Goal: Task Accomplishment & Management: Complete application form

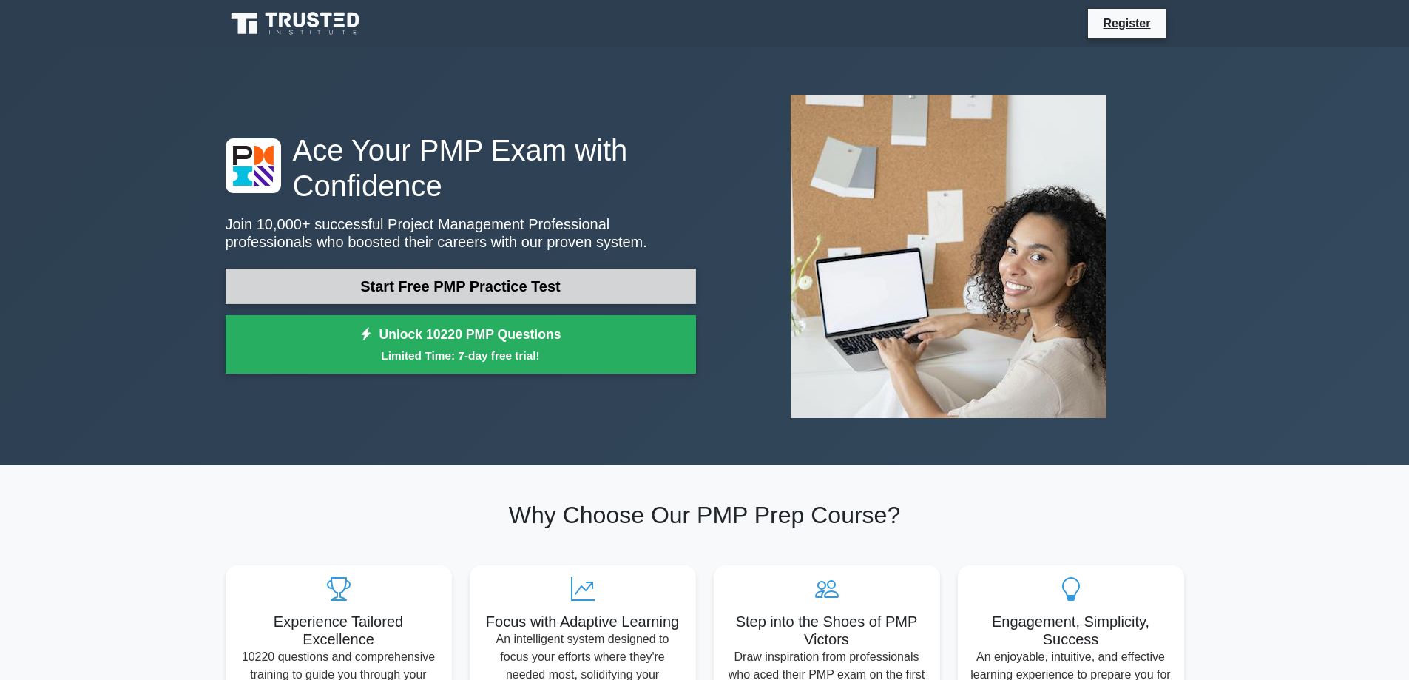
click at [432, 282] on link "Start Free PMP Practice Test" at bounding box center [461, 285] width 470 height 35
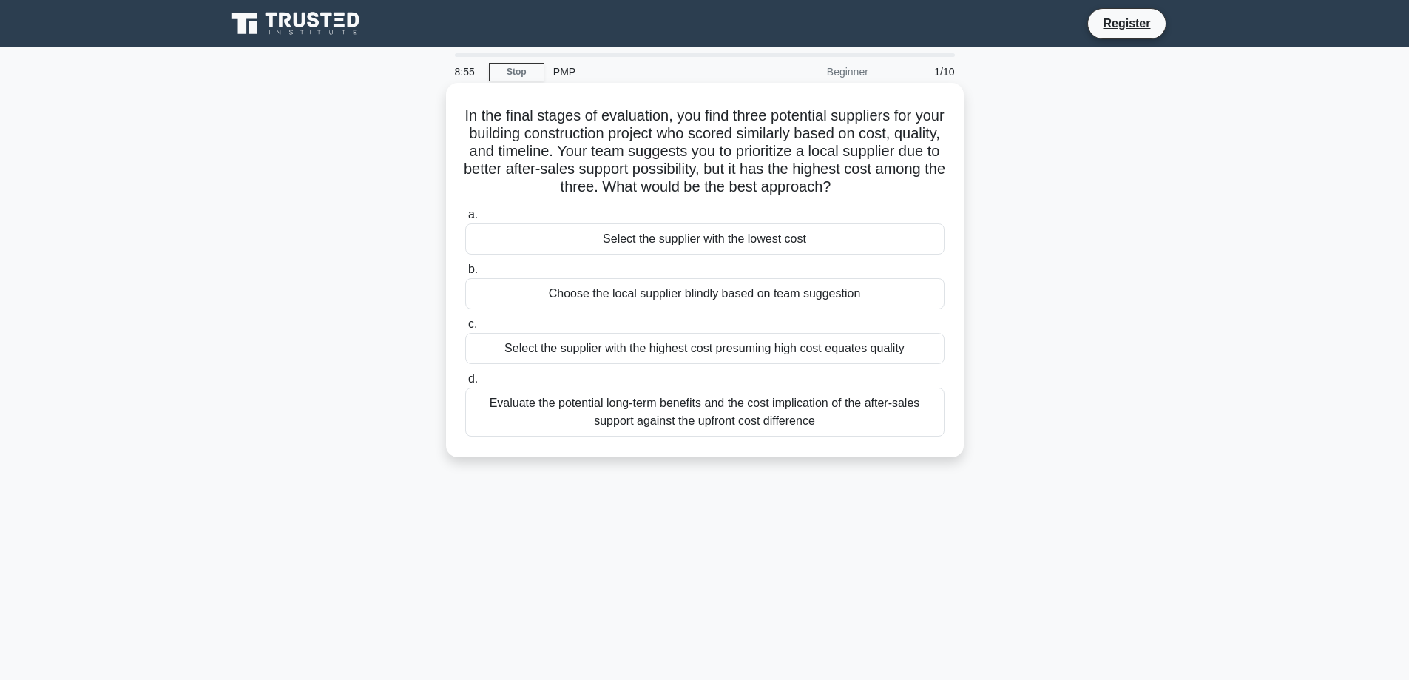
click at [697, 421] on div "Evaluate the potential long-term benefits and the cost implication of the after…" at bounding box center [704, 411] width 479 height 49
click at [465, 384] on input "d. Evaluate the potential long-term benefits and the cost implication of the af…" at bounding box center [465, 379] width 0 height 10
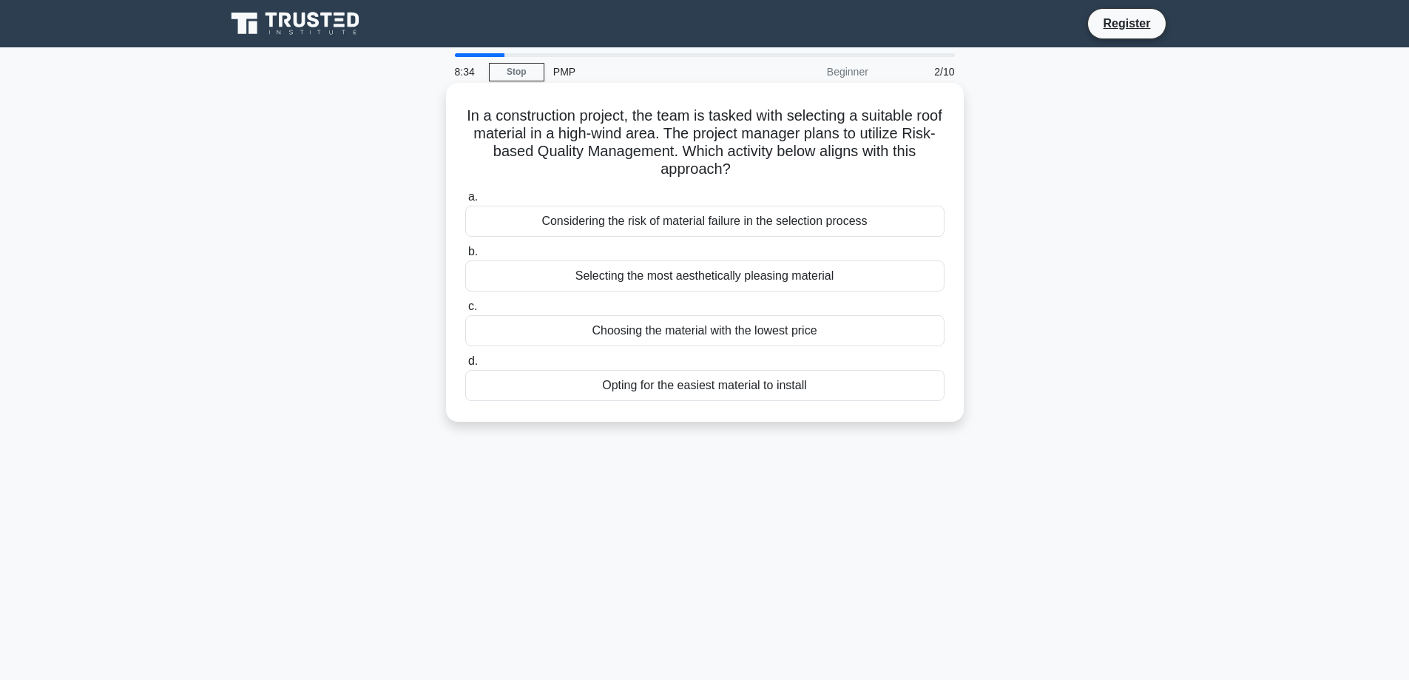
click at [655, 224] on div "Considering the risk of material failure in the selection process" at bounding box center [704, 221] width 479 height 31
click at [465, 202] on input "a. Considering the risk of material failure in the selection process" at bounding box center [465, 197] width 0 height 10
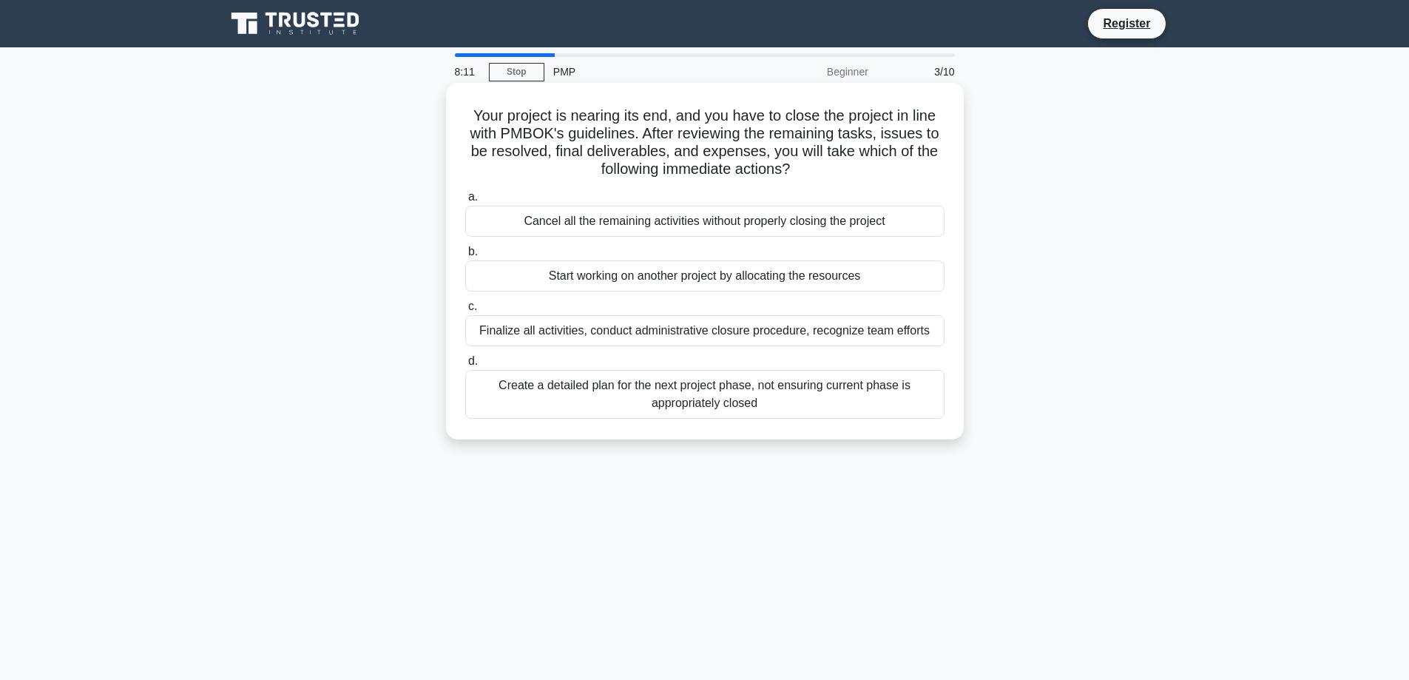
click at [660, 338] on div "Finalize all activities, conduct administrative closure procedure, recognize te…" at bounding box center [704, 330] width 479 height 31
click at [465, 311] on input "c. Finalize all activities, conduct administrative closure procedure, recognize…" at bounding box center [465, 307] width 0 height 10
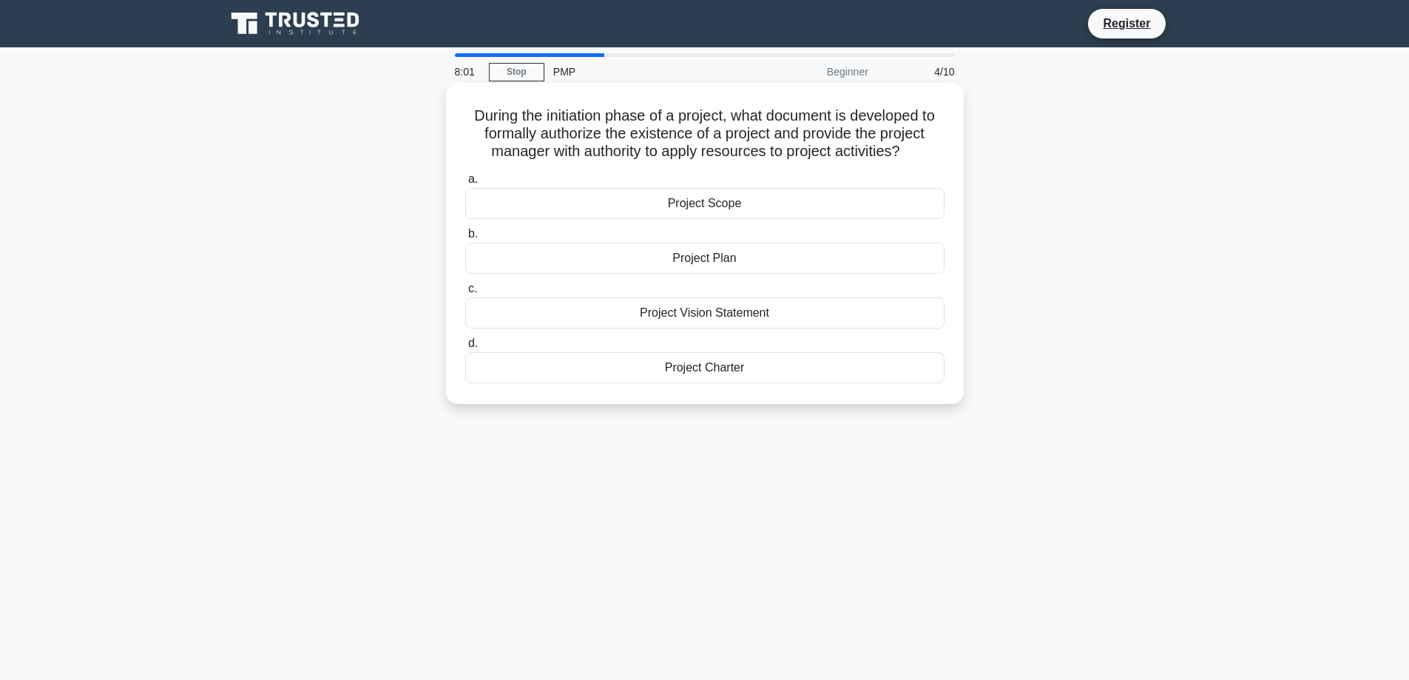
click at [711, 365] on div "Project Charter" at bounding box center [704, 367] width 479 height 31
click at [465, 348] on input "d. Project Charter" at bounding box center [465, 344] width 0 height 10
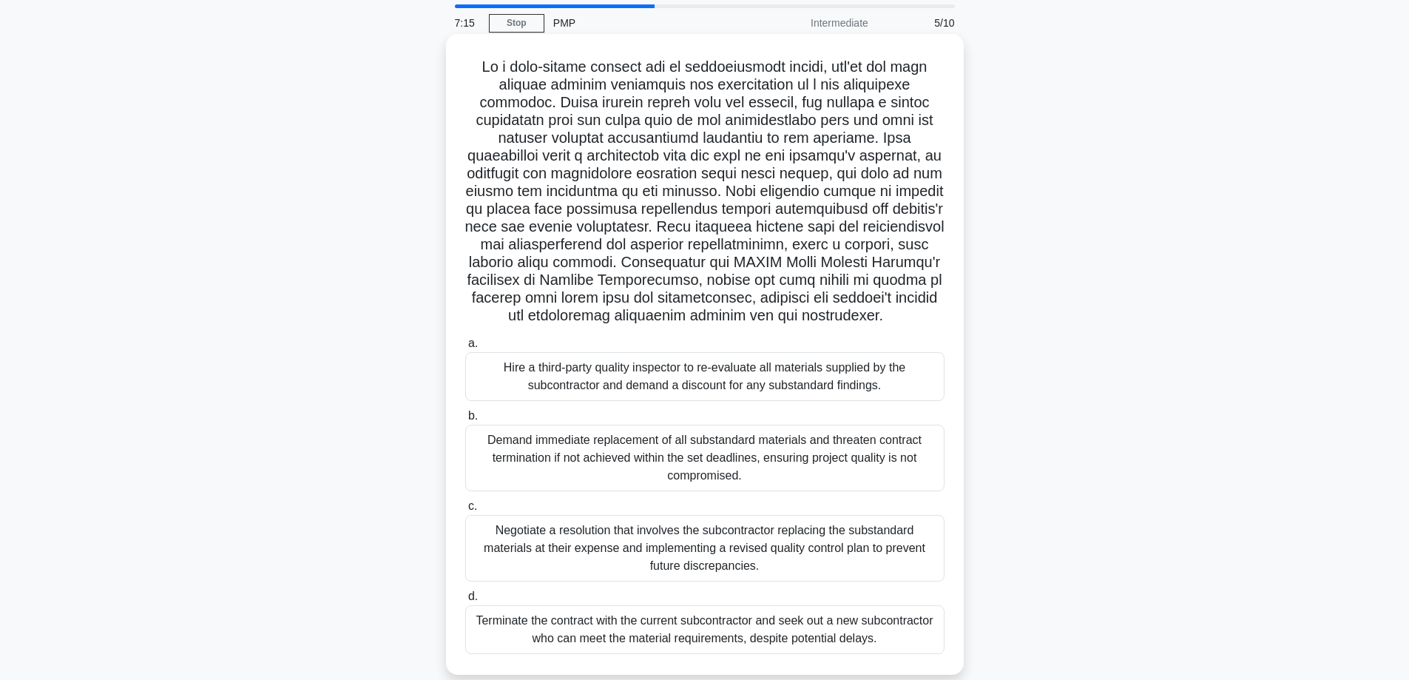
scroll to position [74, 0]
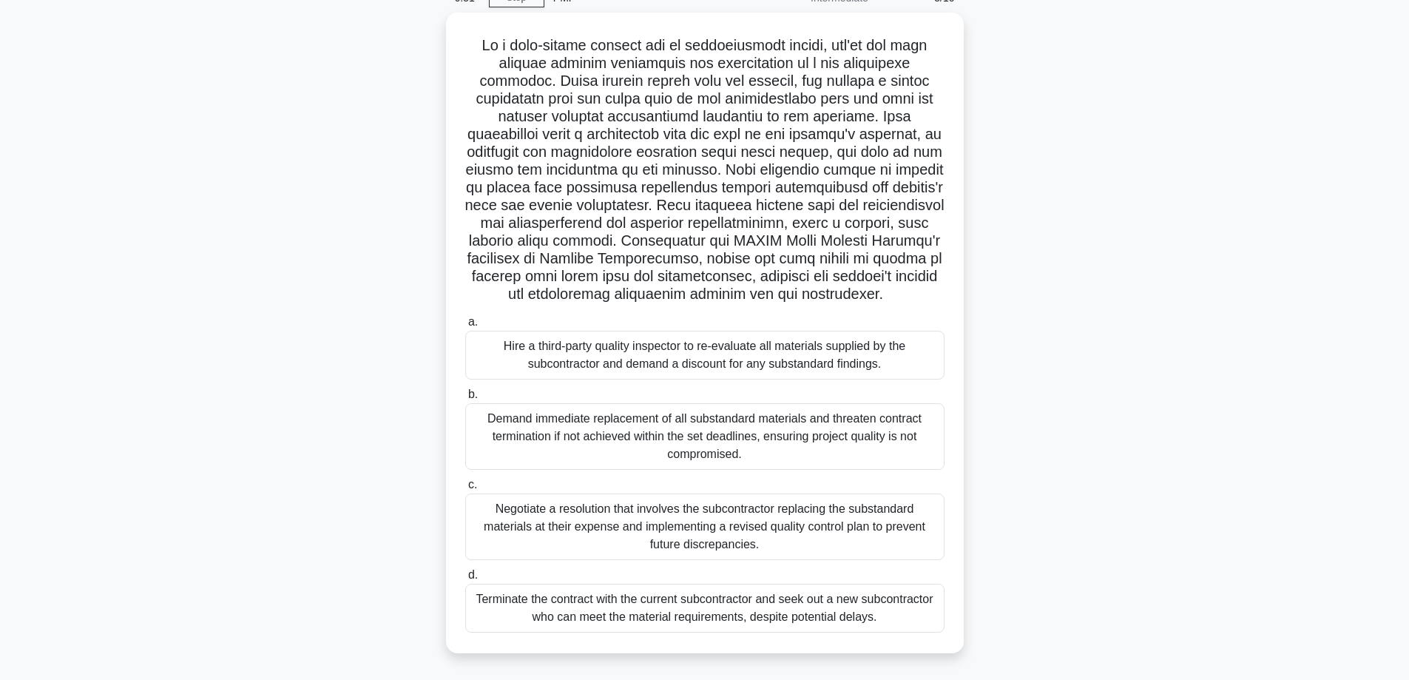
click at [830, 548] on div "Negotiate a resolution that involves the subcontractor replacing the substandar…" at bounding box center [704, 526] width 479 height 67
click at [465, 490] on input "c. Negotiate a resolution that involves the subcontractor replacing the substan…" at bounding box center [465, 485] width 0 height 10
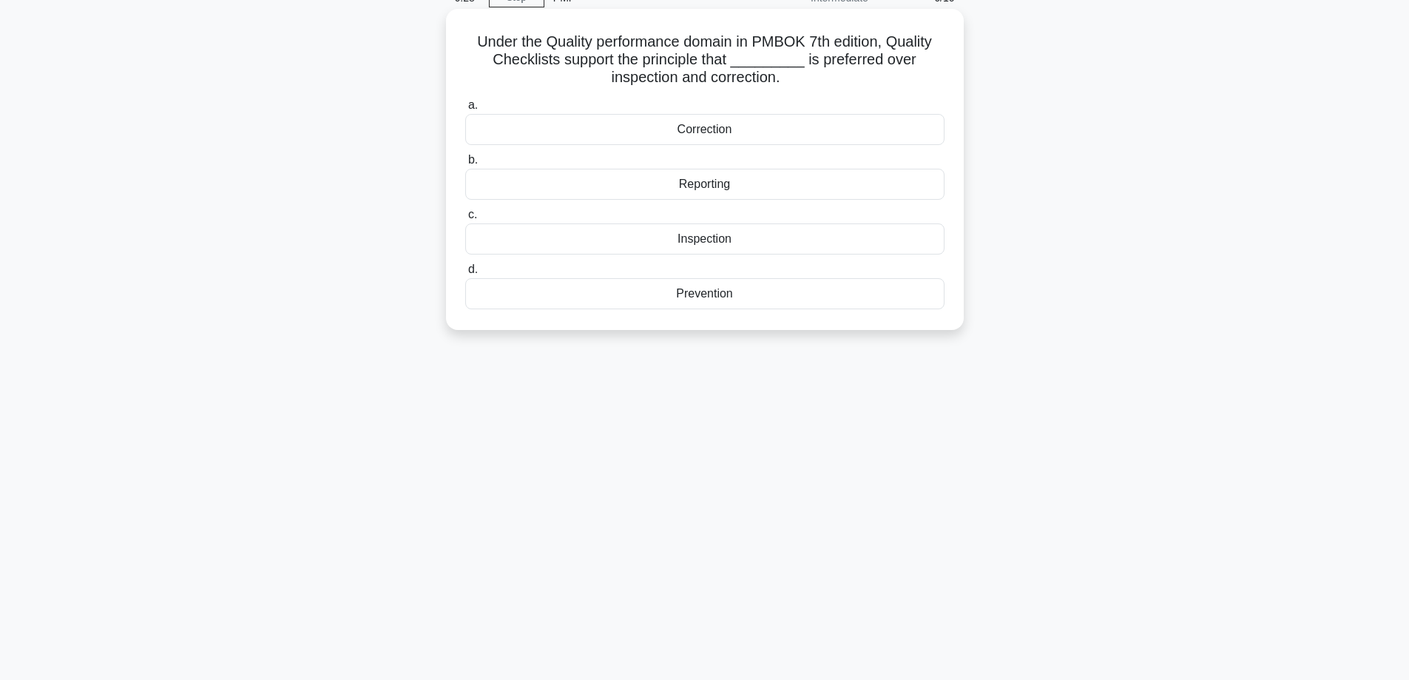
click at [705, 302] on div "Prevention" at bounding box center [704, 293] width 479 height 31
click at [465, 274] on input "d. Prevention" at bounding box center [465, 270] width 0 height 10
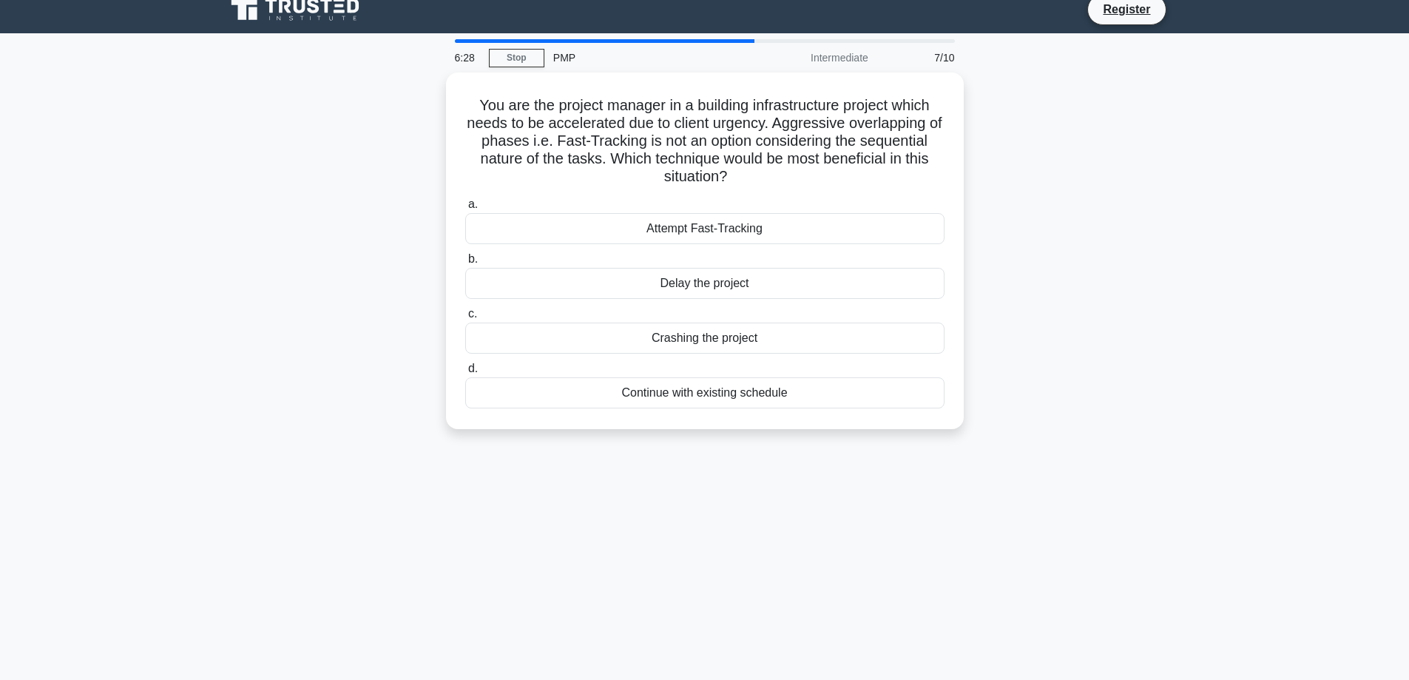
scroll to position [0, 0]
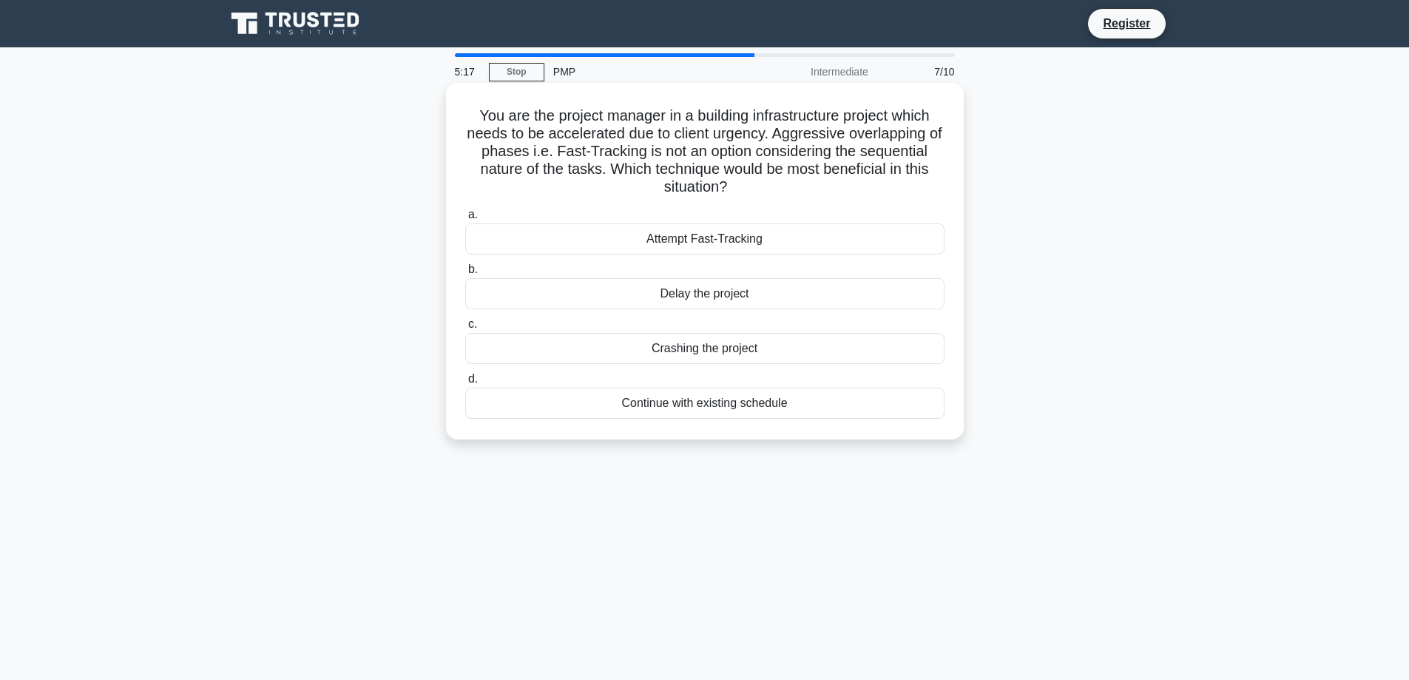
click at [734, 409] on div "Continue with existing schedule" at bounding box center [704, 402] width 479 height 31
click at [465, 384] on input "d. Continue with existing schedule" at bounding box center [465, 379] width 0 height 10
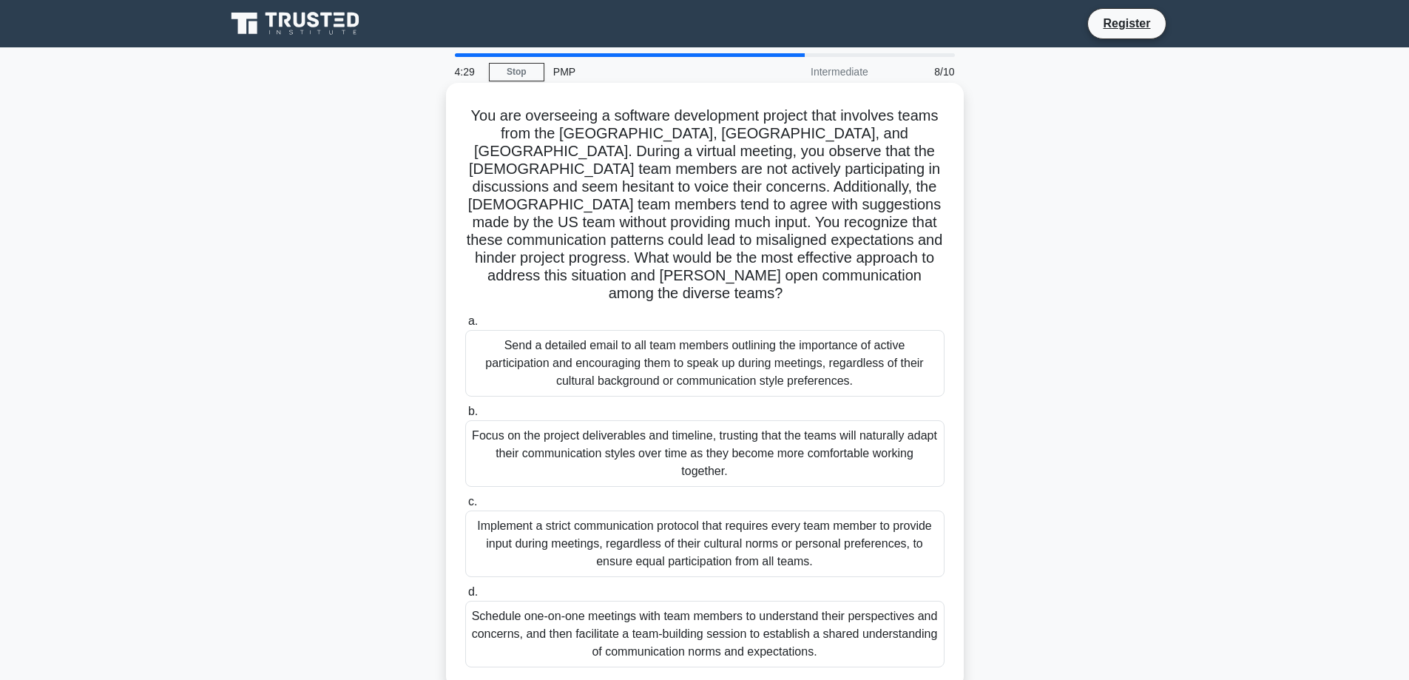
click at [728, 613] on div "Schedule one-on-one meetings with team members to understand their perspectives…" at bounding box center [704, 633] width 479 height 67
click at [465, 597] on input "d. Schedule one-on-one meetings with team members to understand their perspecti…" at bounding box center [465, 592] width 0 height 10
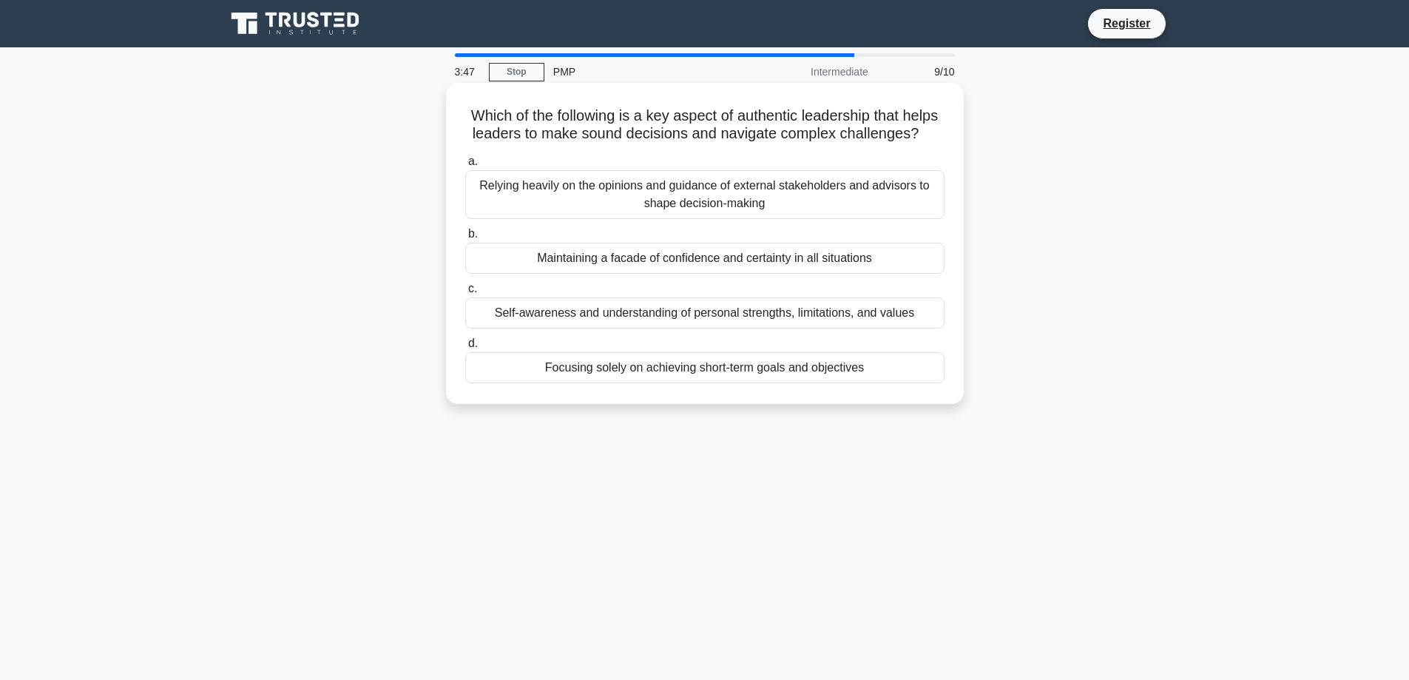
click at [800, 328] on div "Self-awareness and understanding of personal strengths, limitations, and values" at bounding box center [704, 312] width 479 height 31
click at [465, 294] on input "c. Self-awareness and understanding of personal strengths, limitations, and val…" at bounding box center [465, 289] width 0 height 10
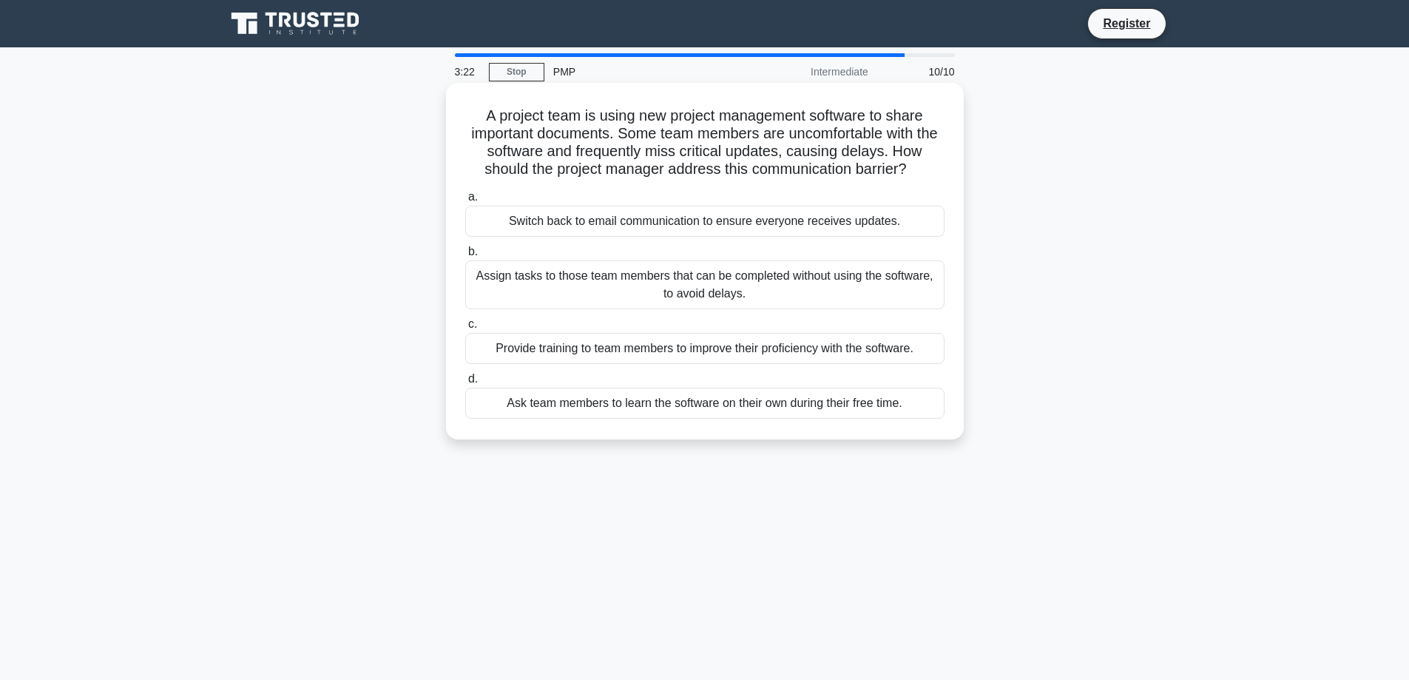
click at [708, 355] on div "Provide training to team members to improve their proficiency with the software." at bounding box center [704, 348] width 479 height 31
click at [465, 329] on input "c. Provide training to team members to improve their proficiency with the softw…" at bounding box center [465, 324] width 0 height 10
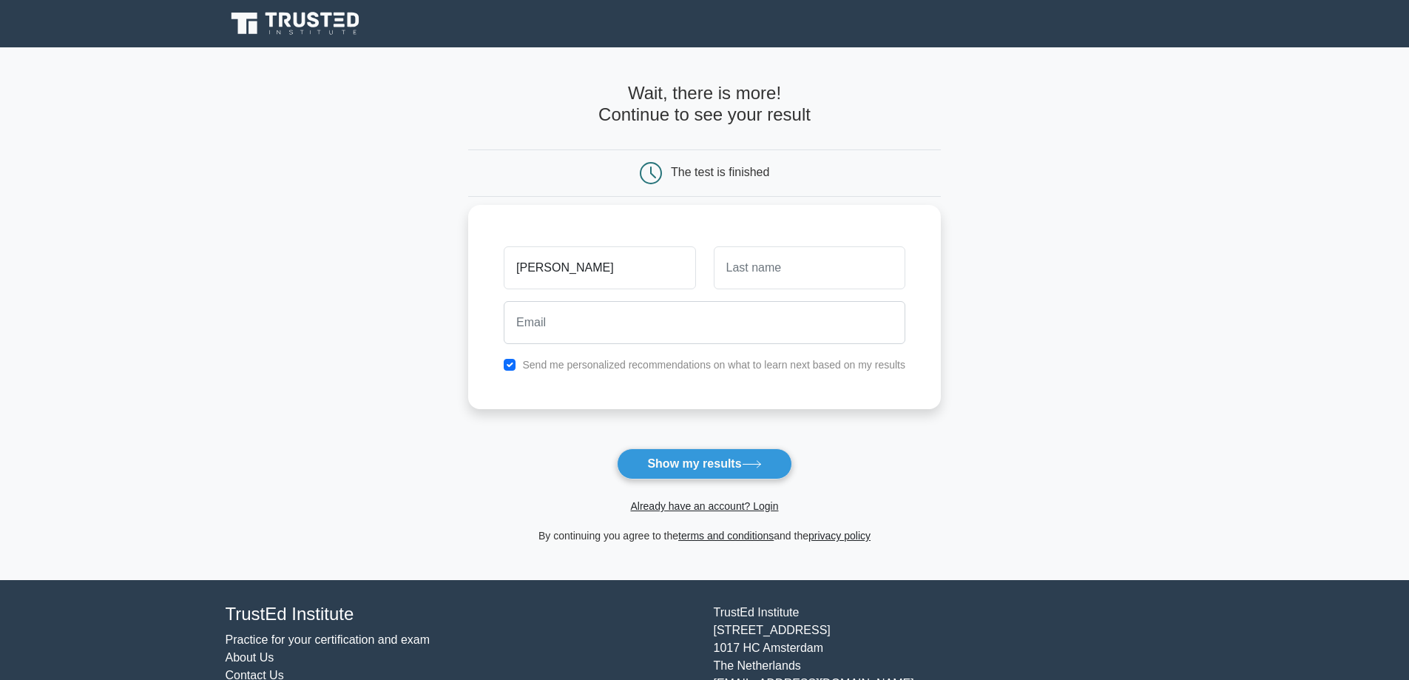
type input "[PERSON_NAME]"
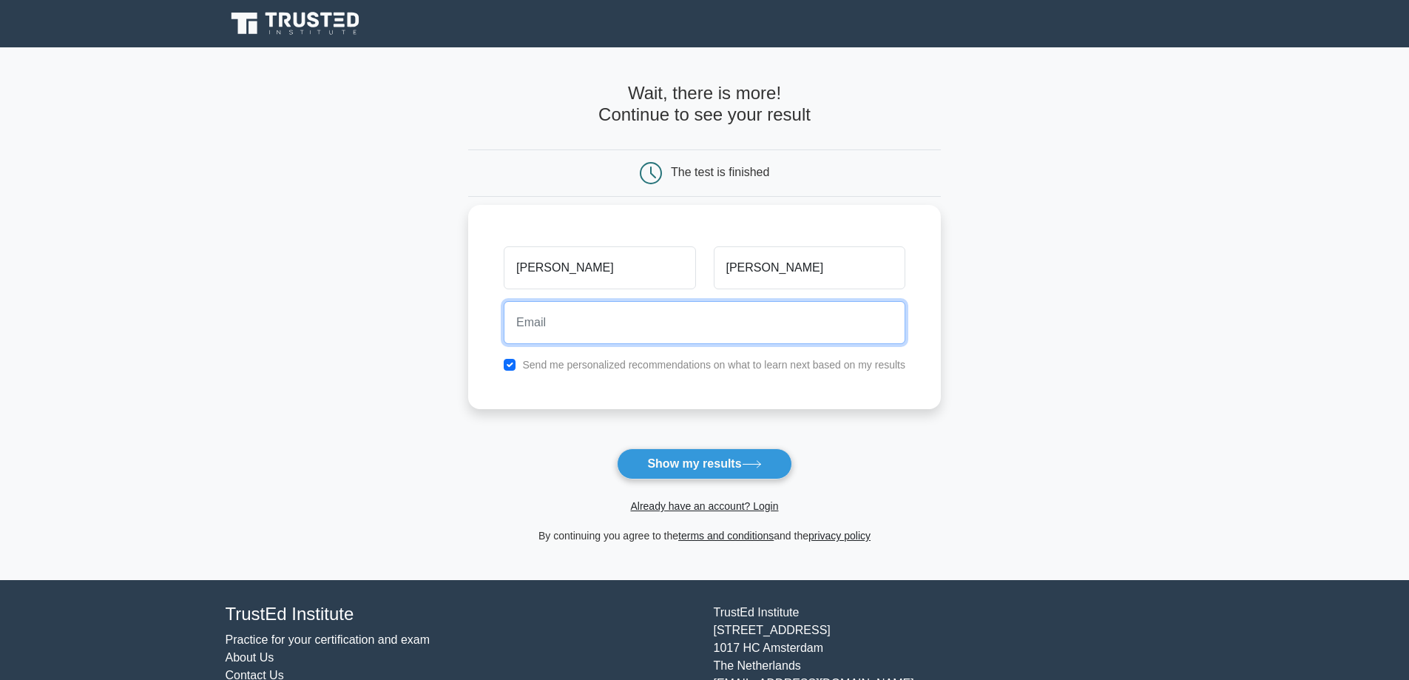
click at [589, 321] on input "email" at bounding box center [705, 322] width 402 height 43
type input "[EMAIL_ADDRESS][DOMAIN_NAME]"
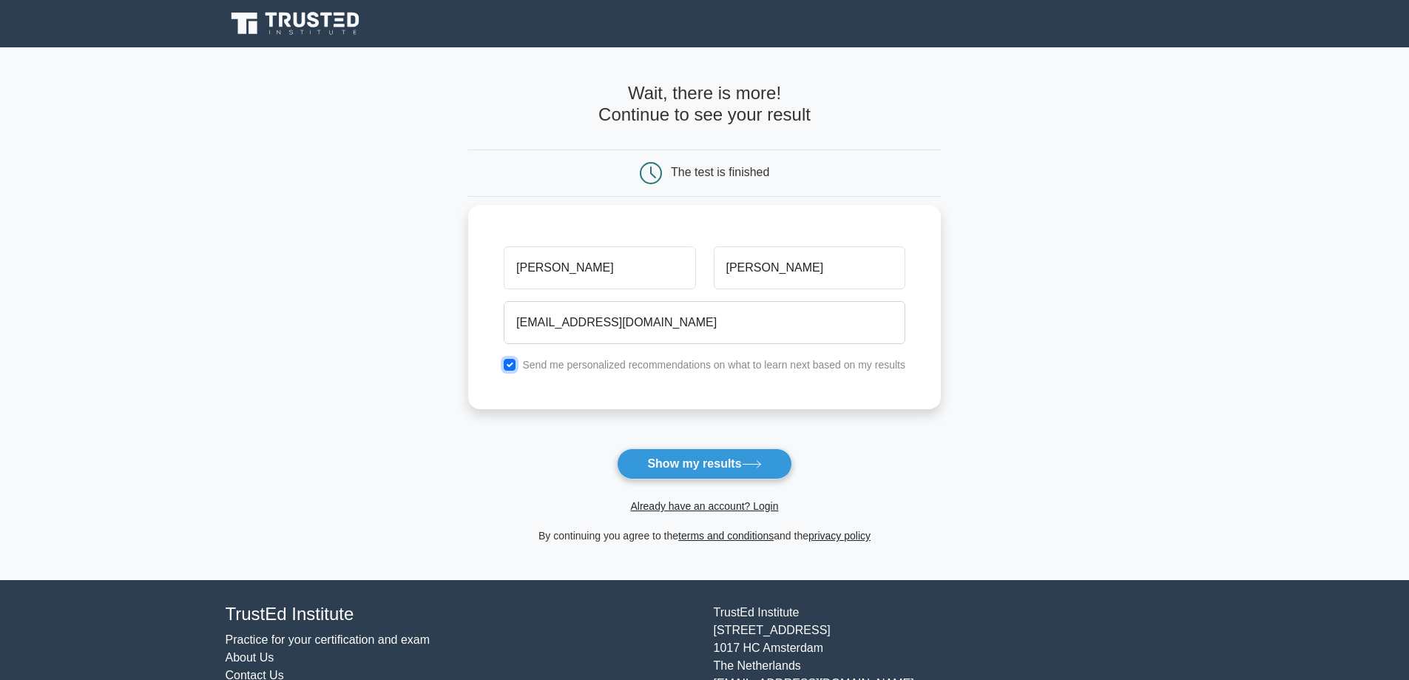
click at [509, 365] on input "checkbox" at bounding box center [510, 365] width 12 height 12
checkbox input "false"
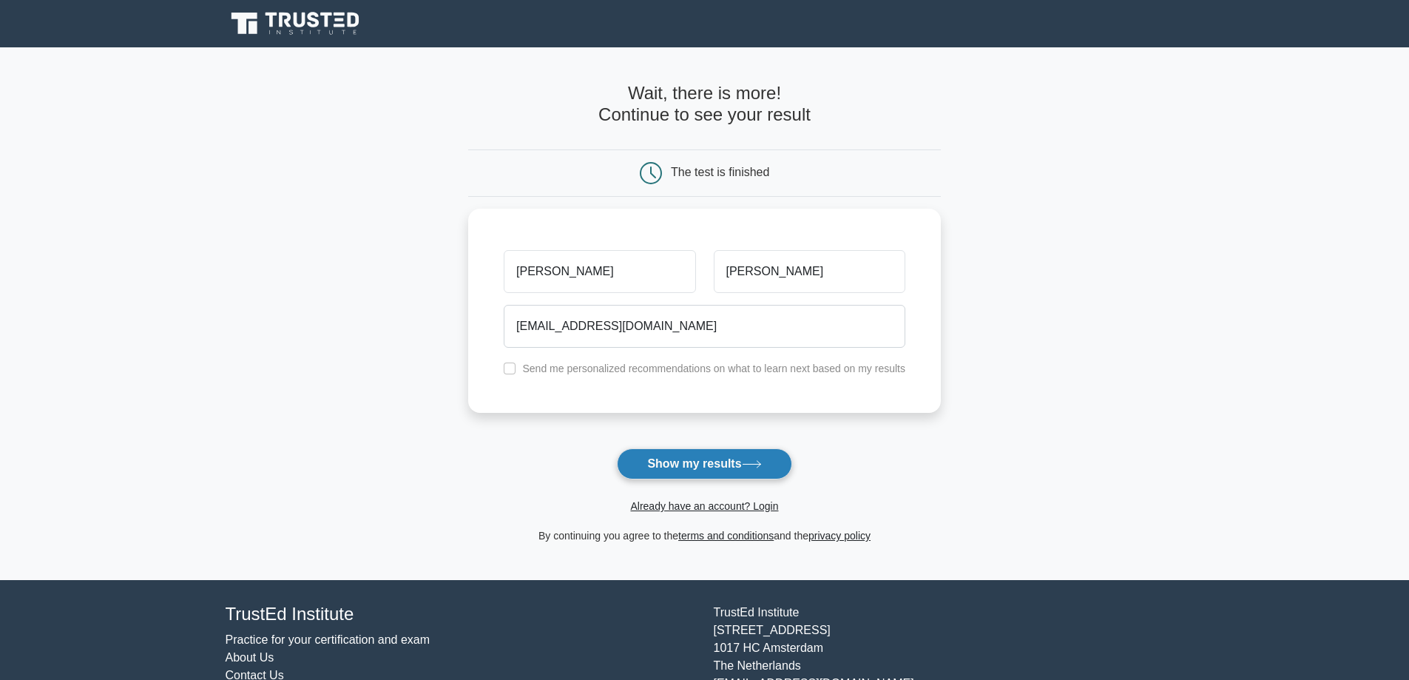
click at [715, 467] on button "Show my results" at bounding box center [704, 463] width 175 height 31
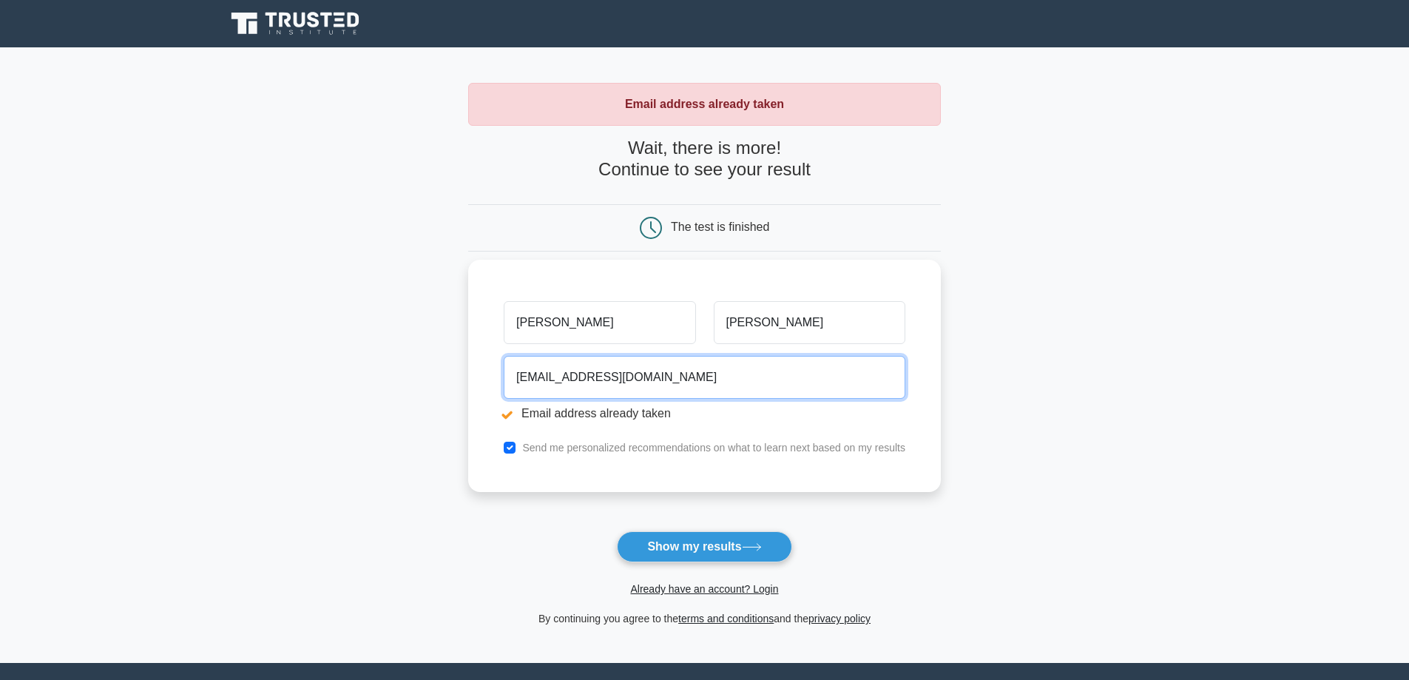
drag, startPoint x: 590, startPoint y: 376, endPoint x: 492, endPoint y: 379, distance: 97.7
click at [492, 379] on div "[PERSON_NAME] [EMAIL_ADDRESS][DOMAIN_NAME] Email address already taken Send me …" at bounding box center [704, 376] width 473 height 232
type input "[EMAIL_ADDRESS][DOMAIN_NAME]"
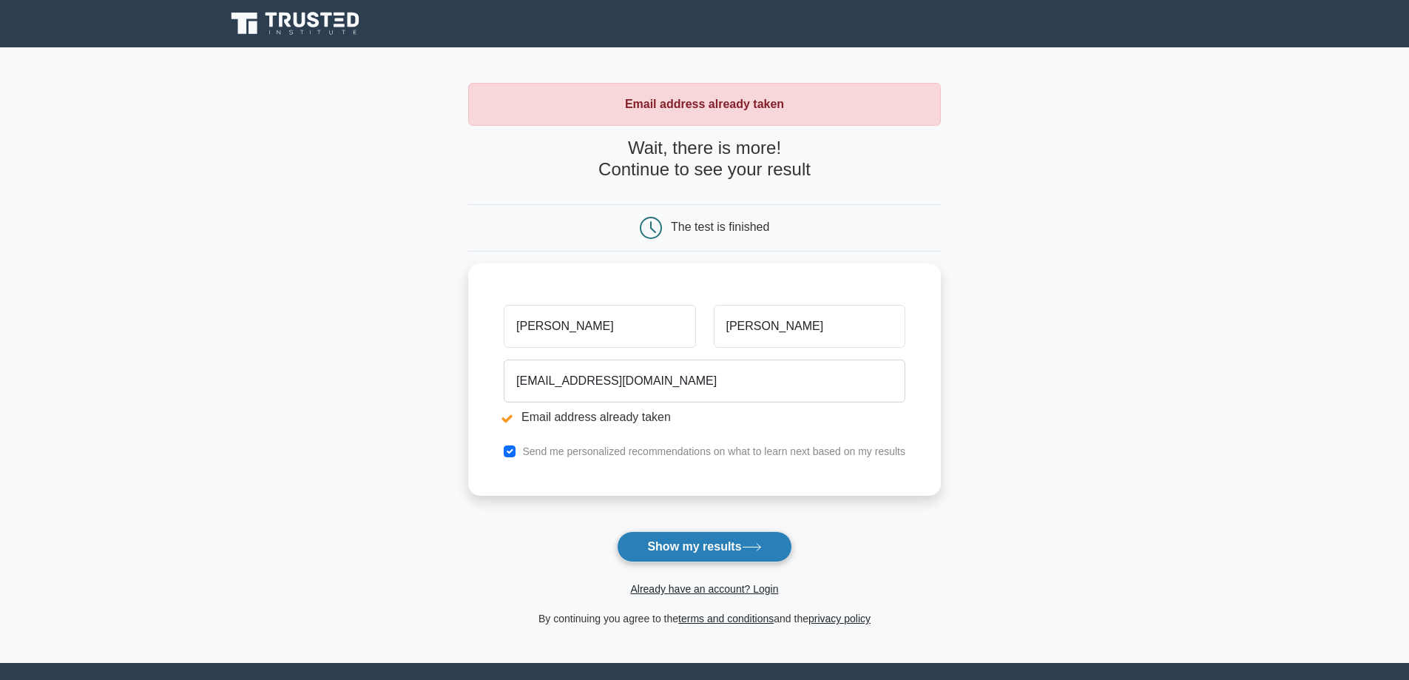
click at [688, 546] on button "Show my results" at bounding box center [704, 546] width 175 height 31
